Goal: Information Seeking & Learning: Find specific fact

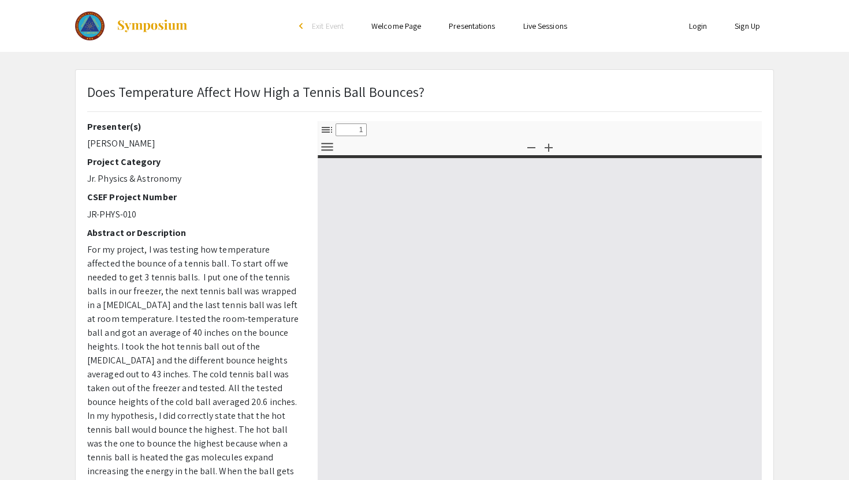
select select "custom"
type input "0"
select select "custom"
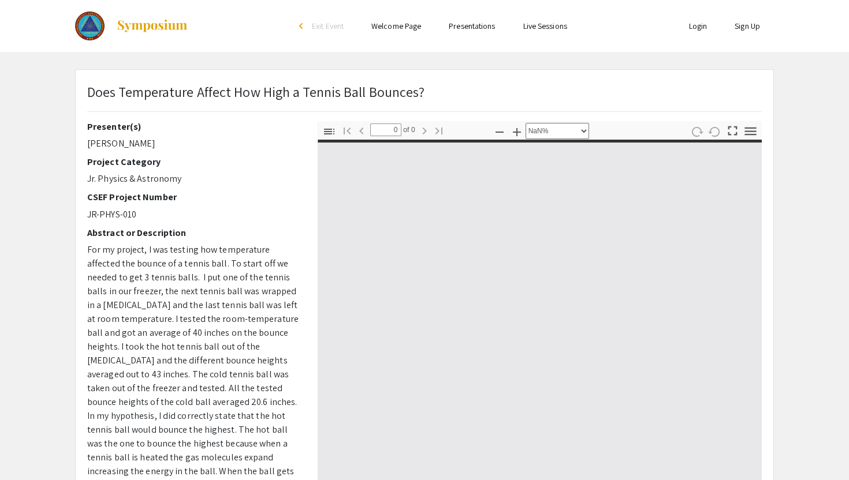
type input "1"
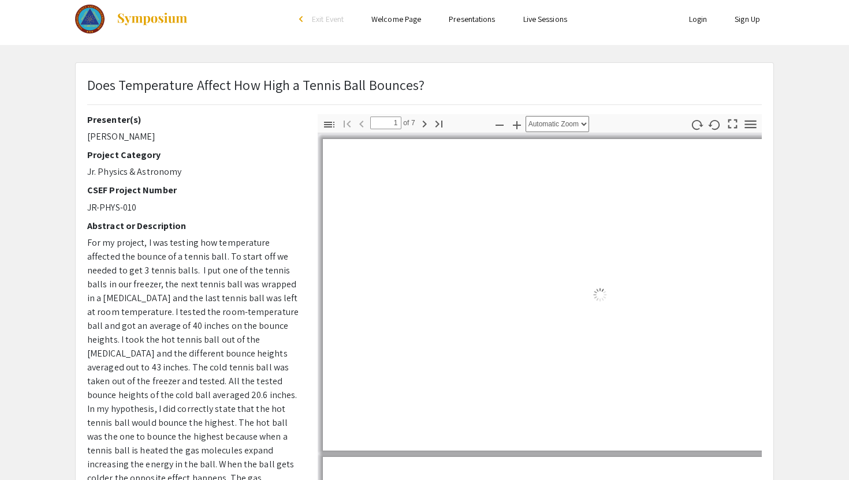
select select "auto"
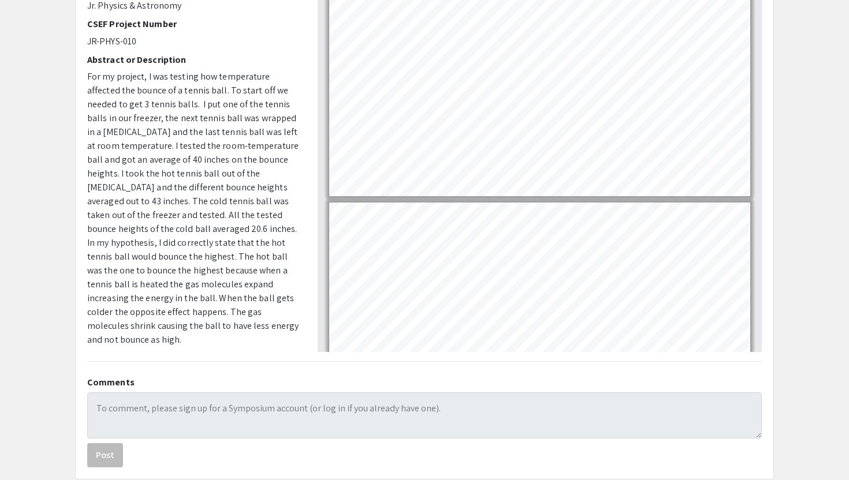
scroll to position [94, 0]
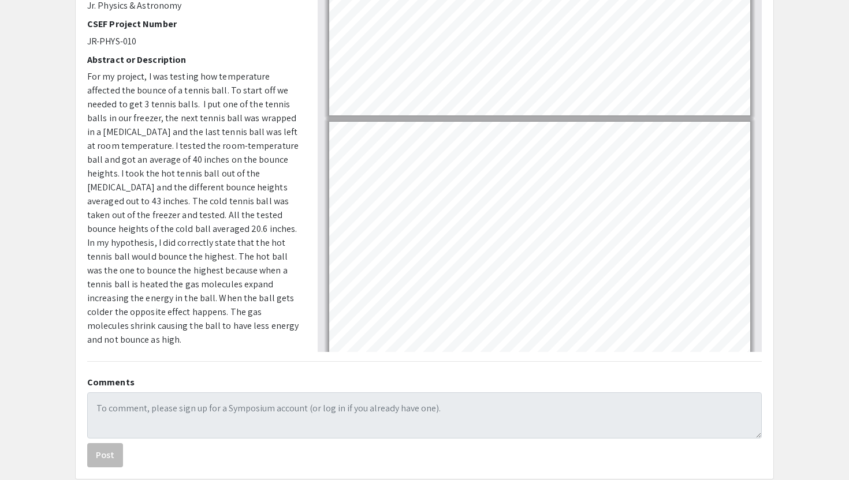
type input "1"
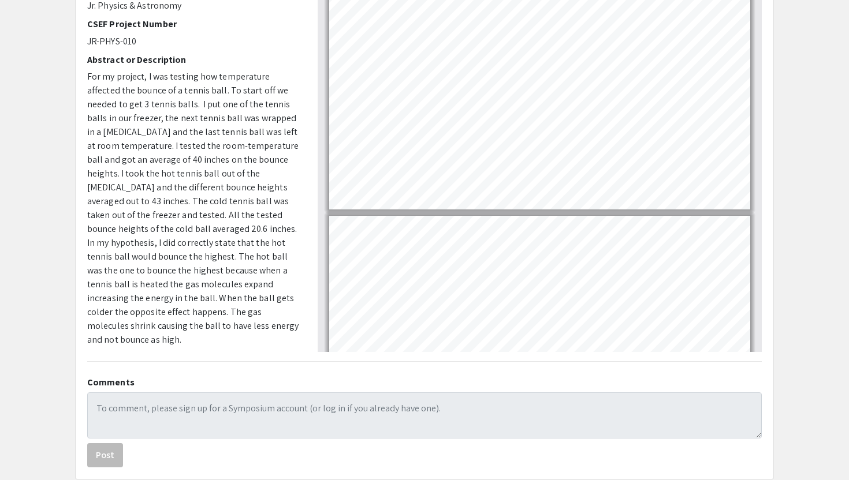
scroll to position [0, 0]
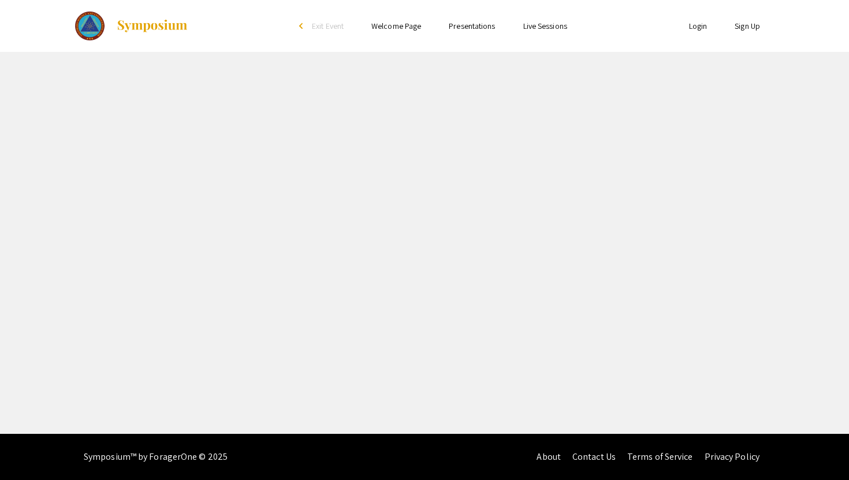
select select "custom"
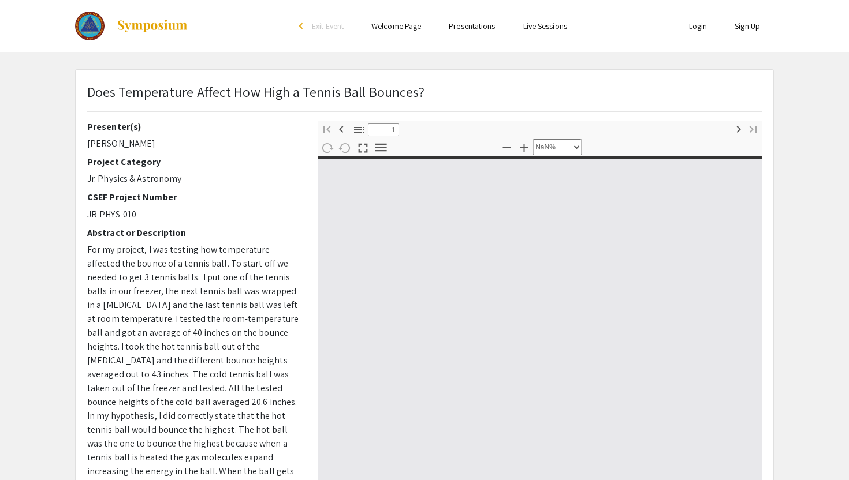
type input "0"
select select "custom"
type input "1"
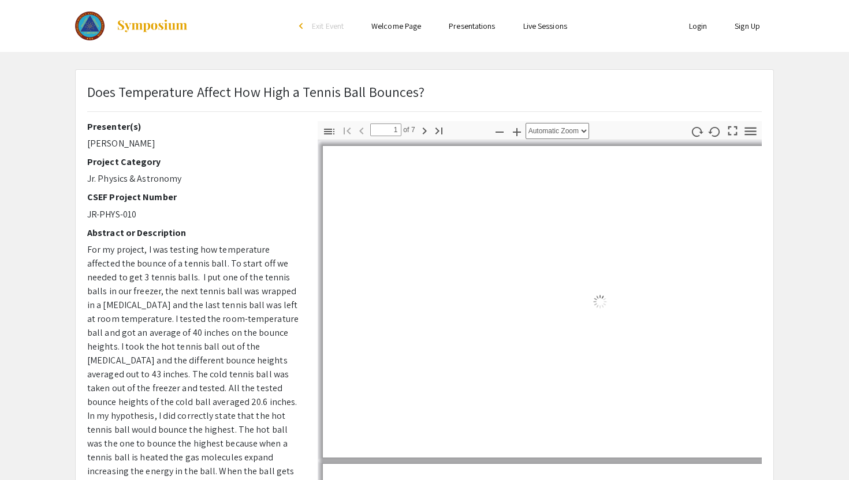
select select "auto"
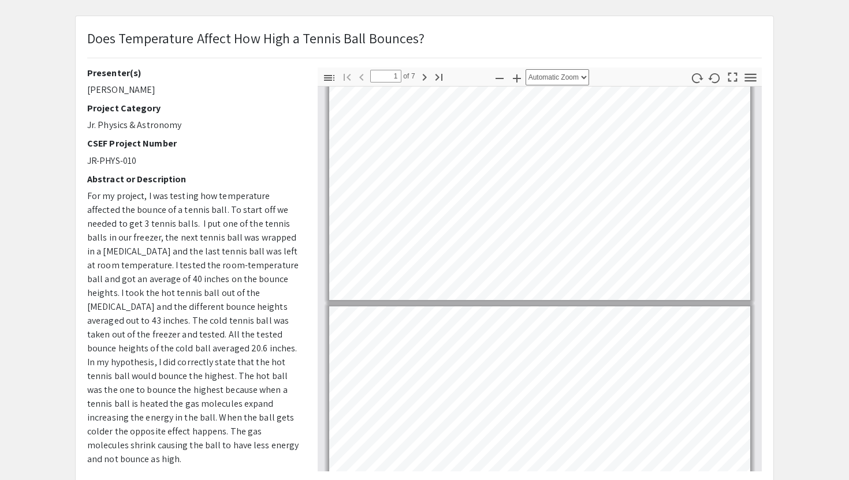
scroll to position [54, 0]
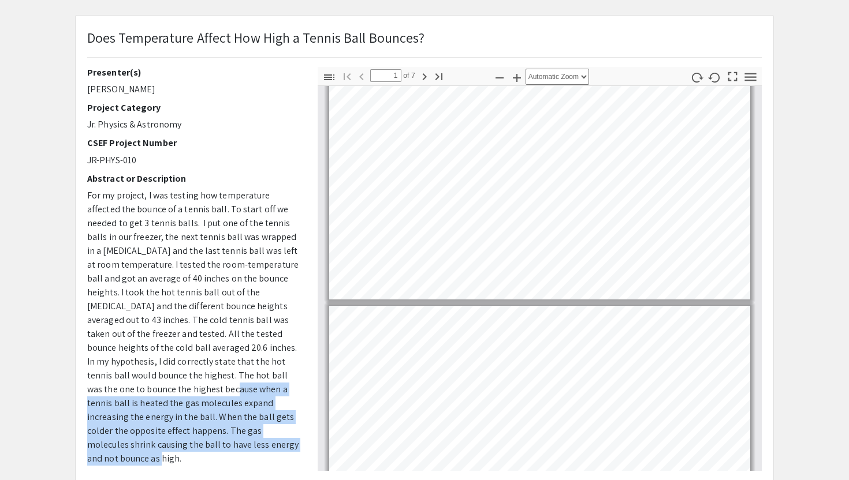
drag, startPoint x: 122, startPoint y: 390, endPoint x: 208, endPoint y: 450, distance: 104.9
click at [208, 450] on p "For my project, I was testing how temperature affected the bounce of a tennis b…" at bounding box center [193, 327] width 213 height 277
copy span "when a tennis ball is heated the gas molecules expand increasing the energy in …"
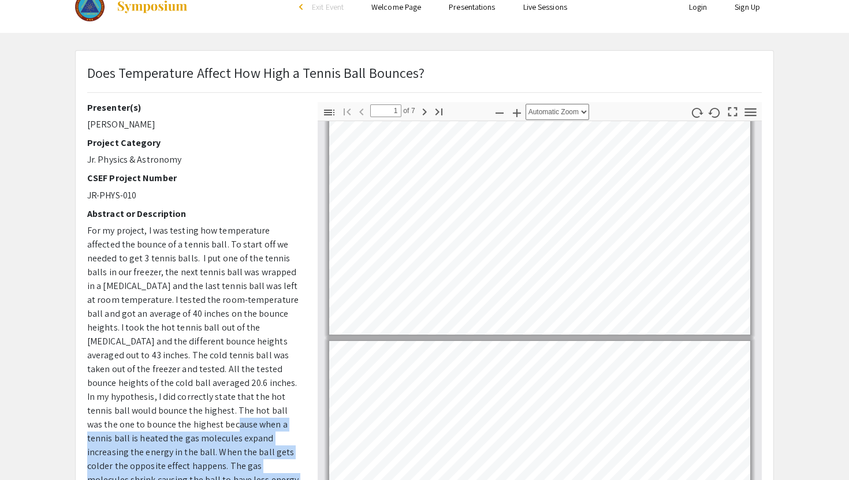
scroll to position [16, 0]
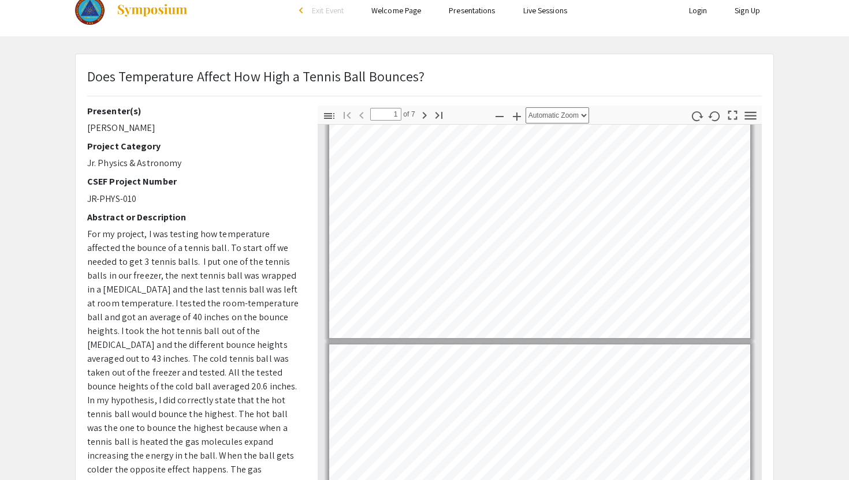
click at [290, 195] on p "JR-PHYS-010" at bounding box center [193, 199] width 213 height 14
